Goal: Browse casually

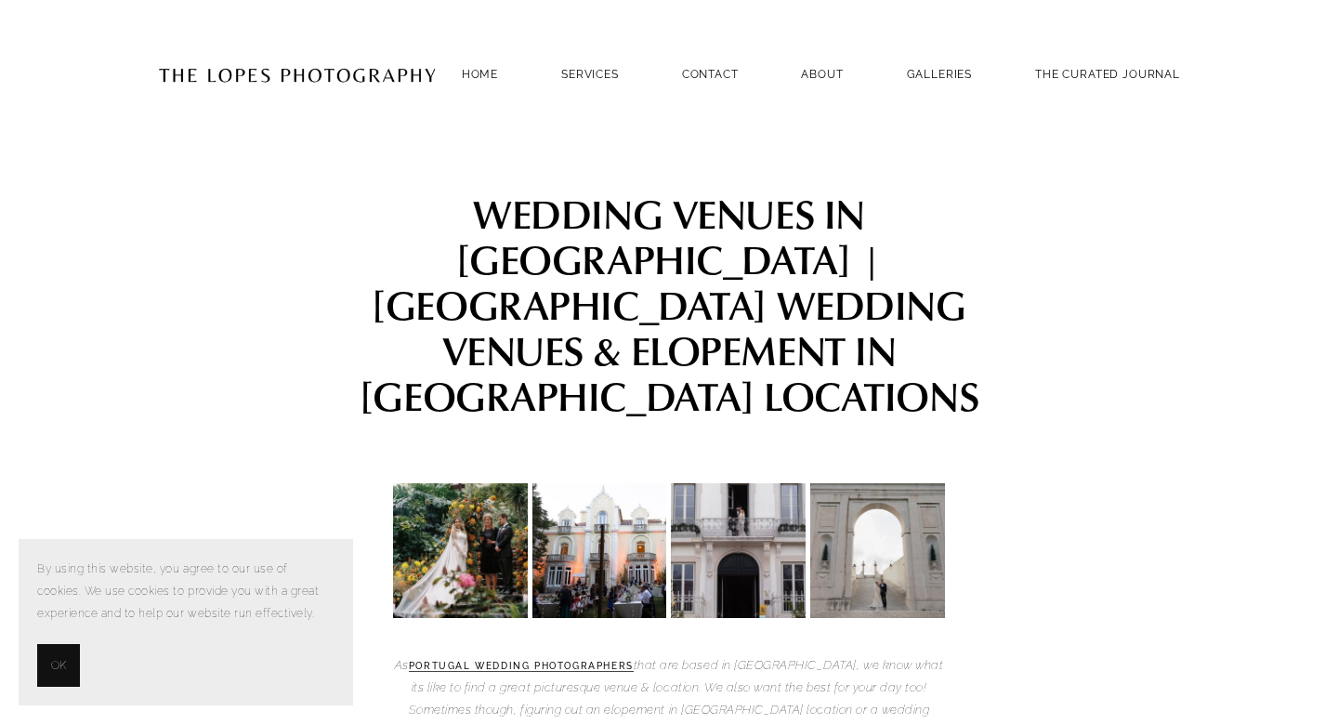
click at [56, 662] on span "OK" at bounding box center [58, 665] width 15 height 22
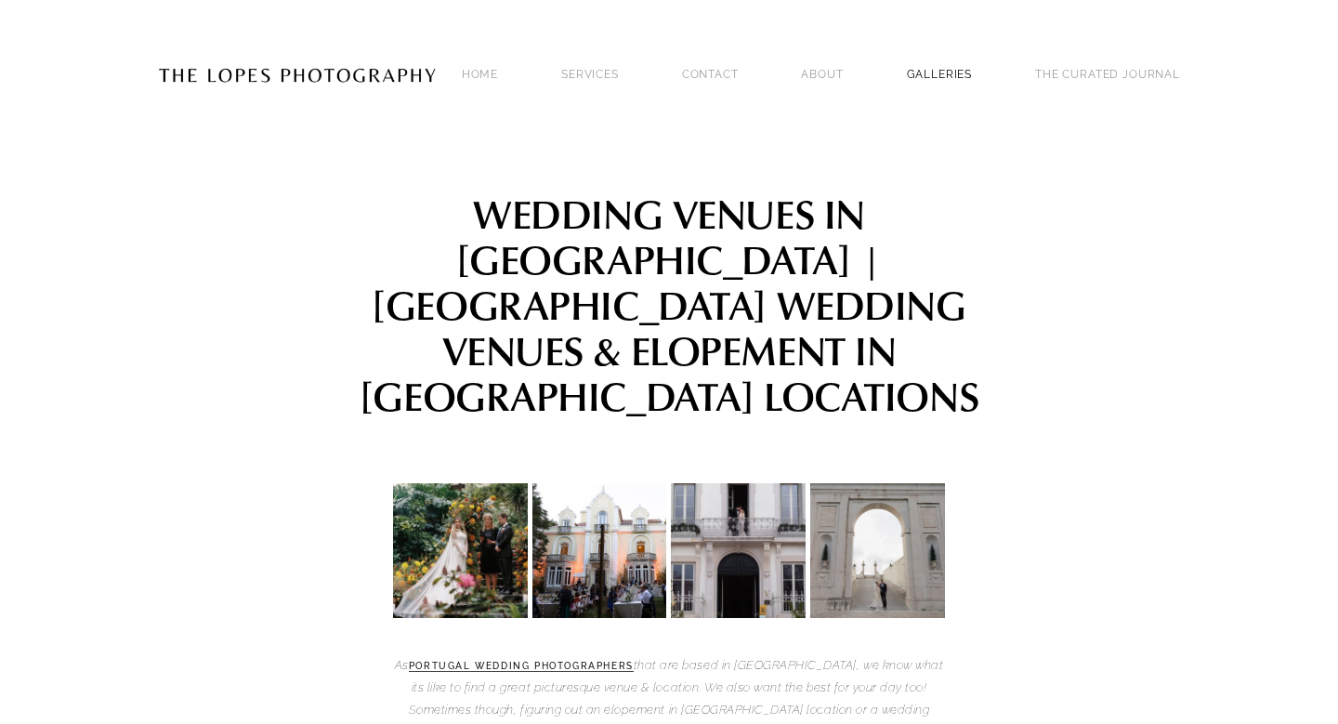
click at [939, 66] on link "GALLERIES" at bounding box center [940, 73] width 66 height 25
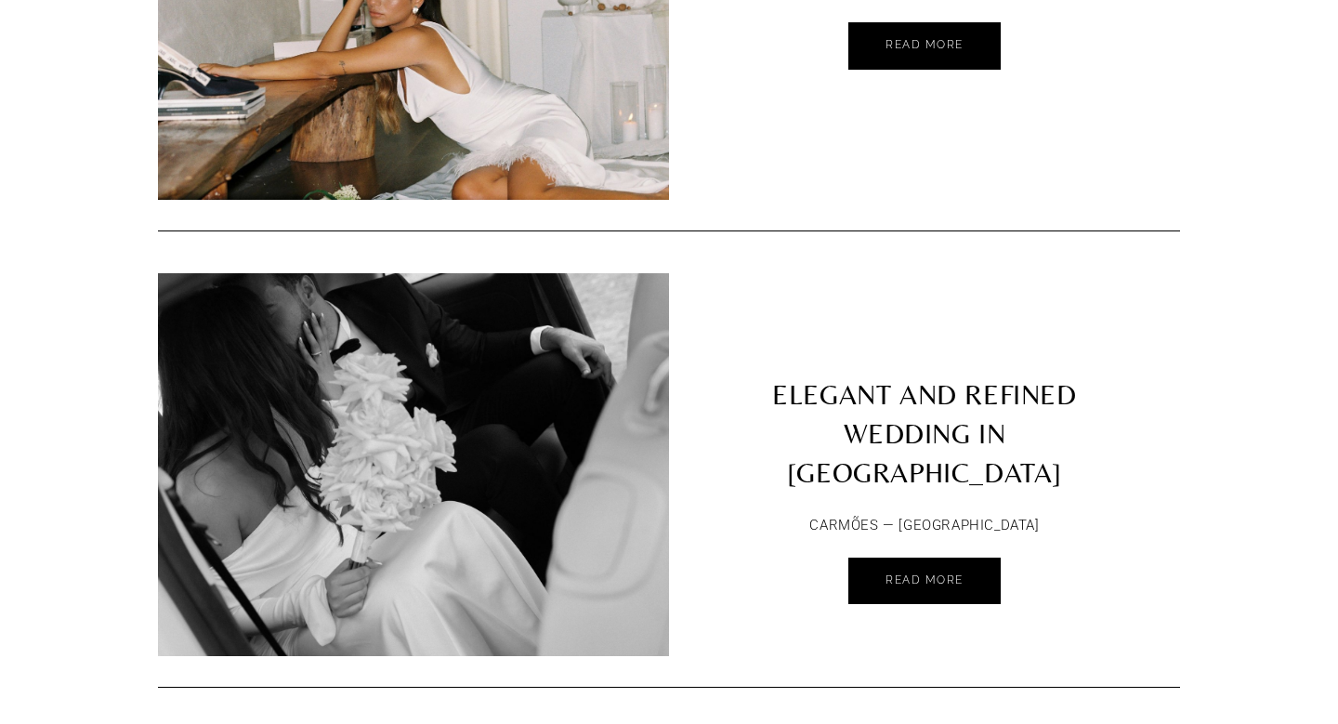
scroll to position [5508, 0]
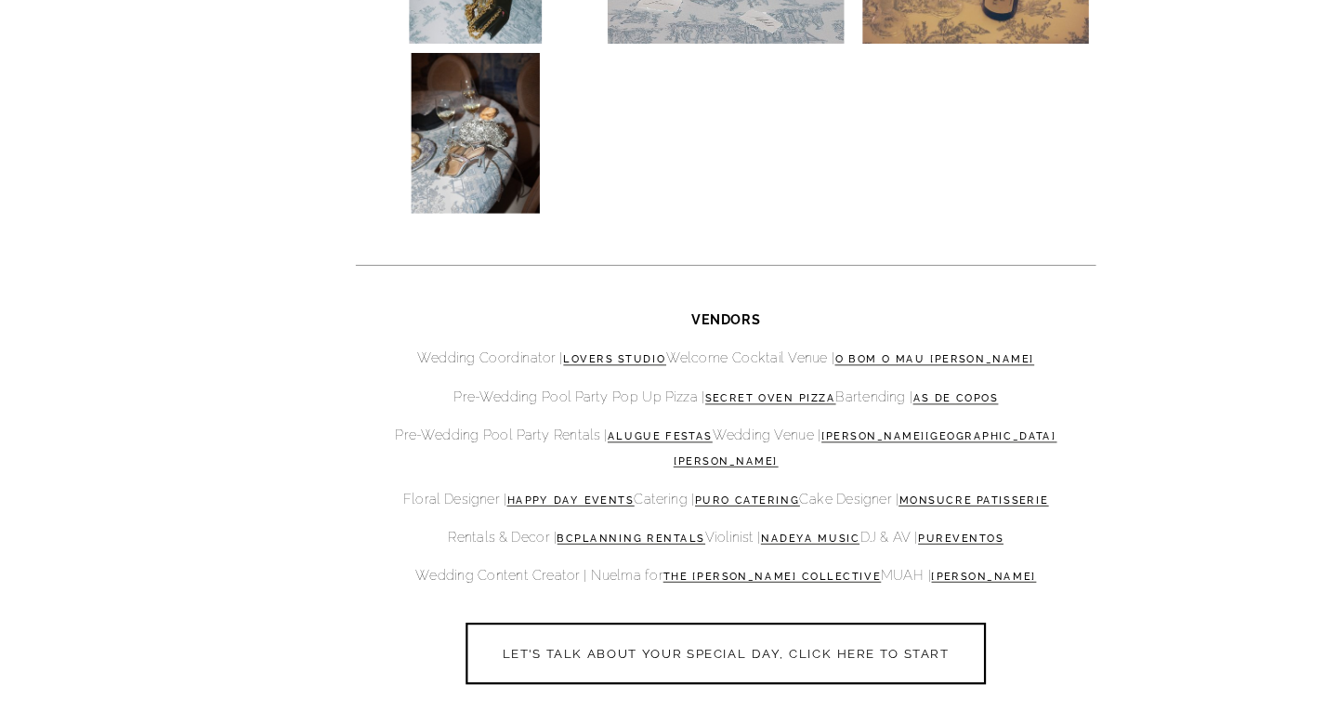
scroll to position [7661, 0]
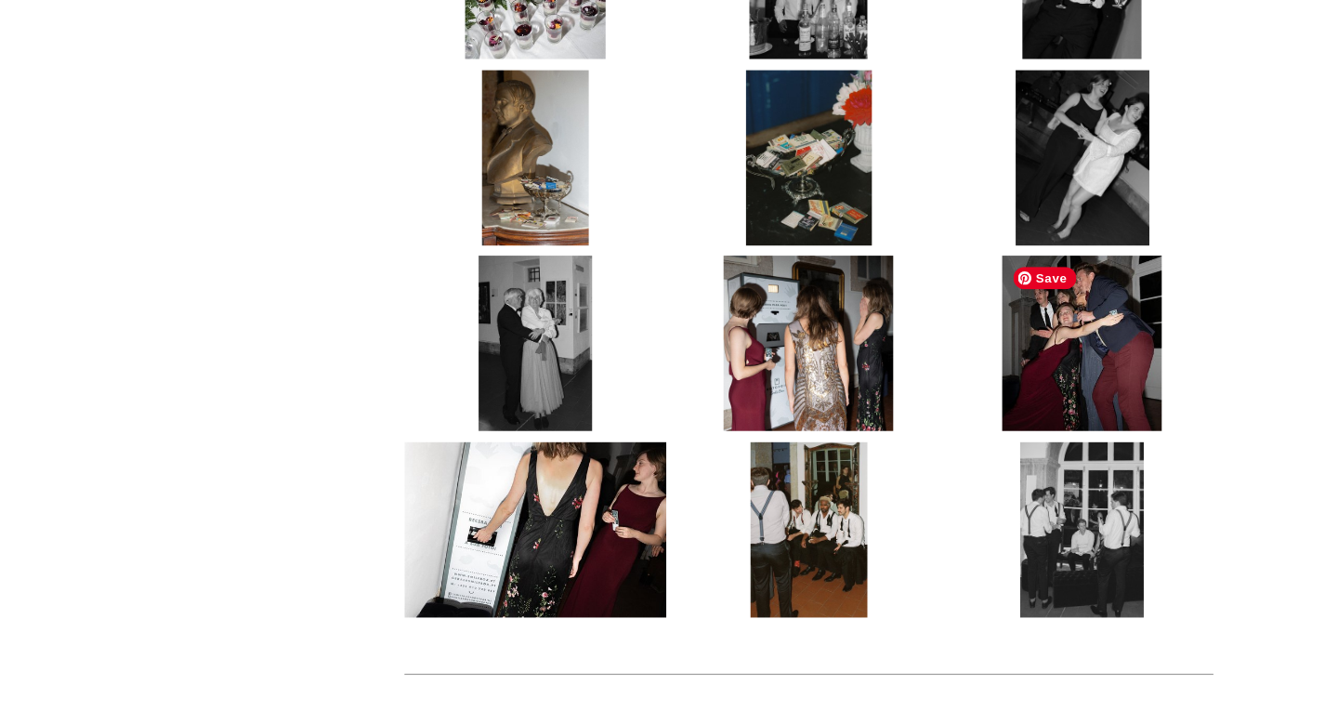
scroll to position [9251, 0]
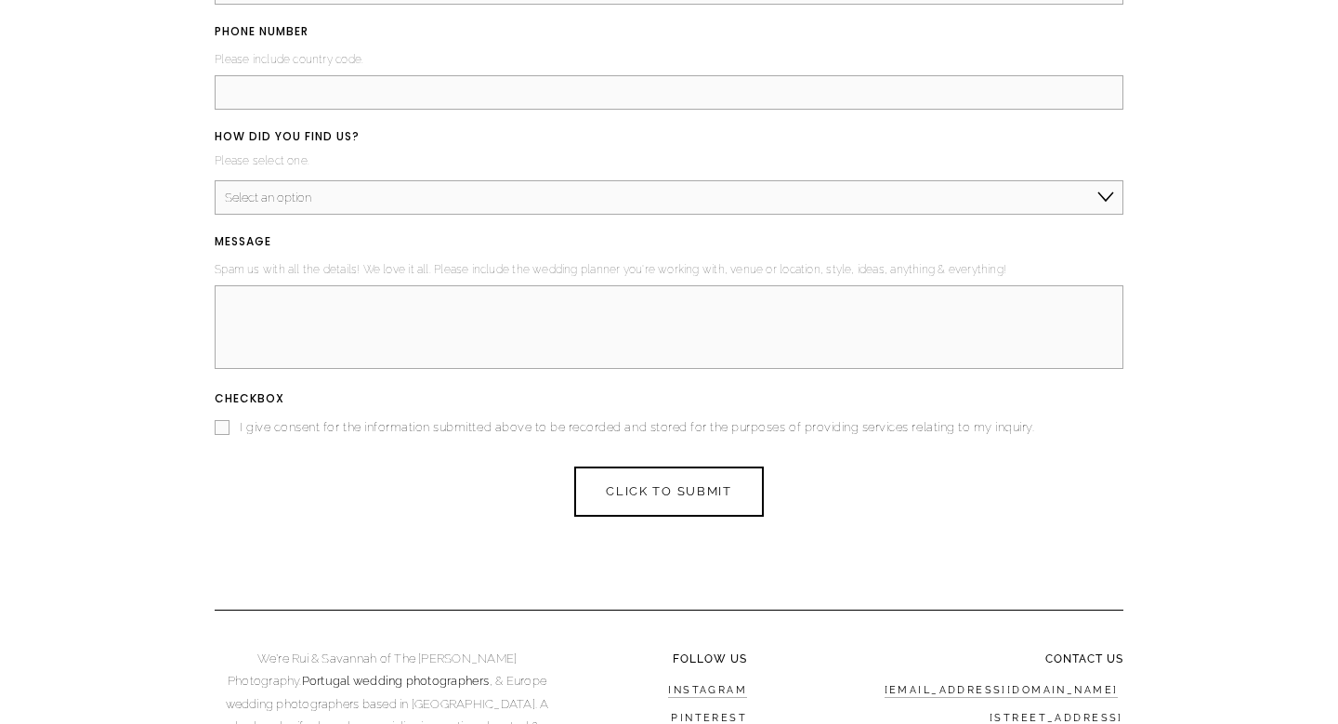
scroll to position [11071, 0]
